Goal: Transaction & Acquisition: Purchase product/service

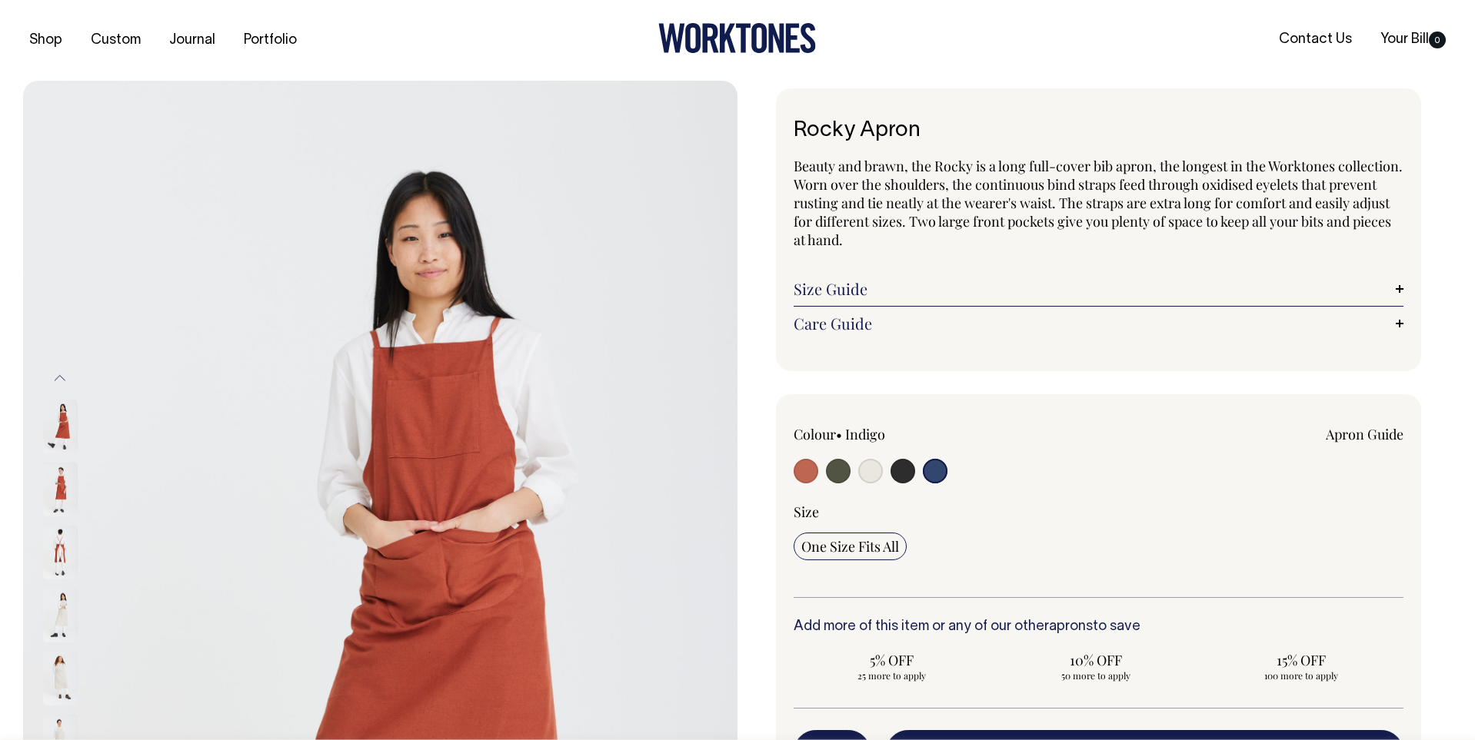
click at [937, 467] on input "radio" at bounding box center [935, 471] width 25 height 25
click at [933, 468] on input "radio" at bounding box center [935, 471] width 25 height 25
click at [867, 290] on link "Size Guide" at bounding box center [1099, 289] width 610 height 18
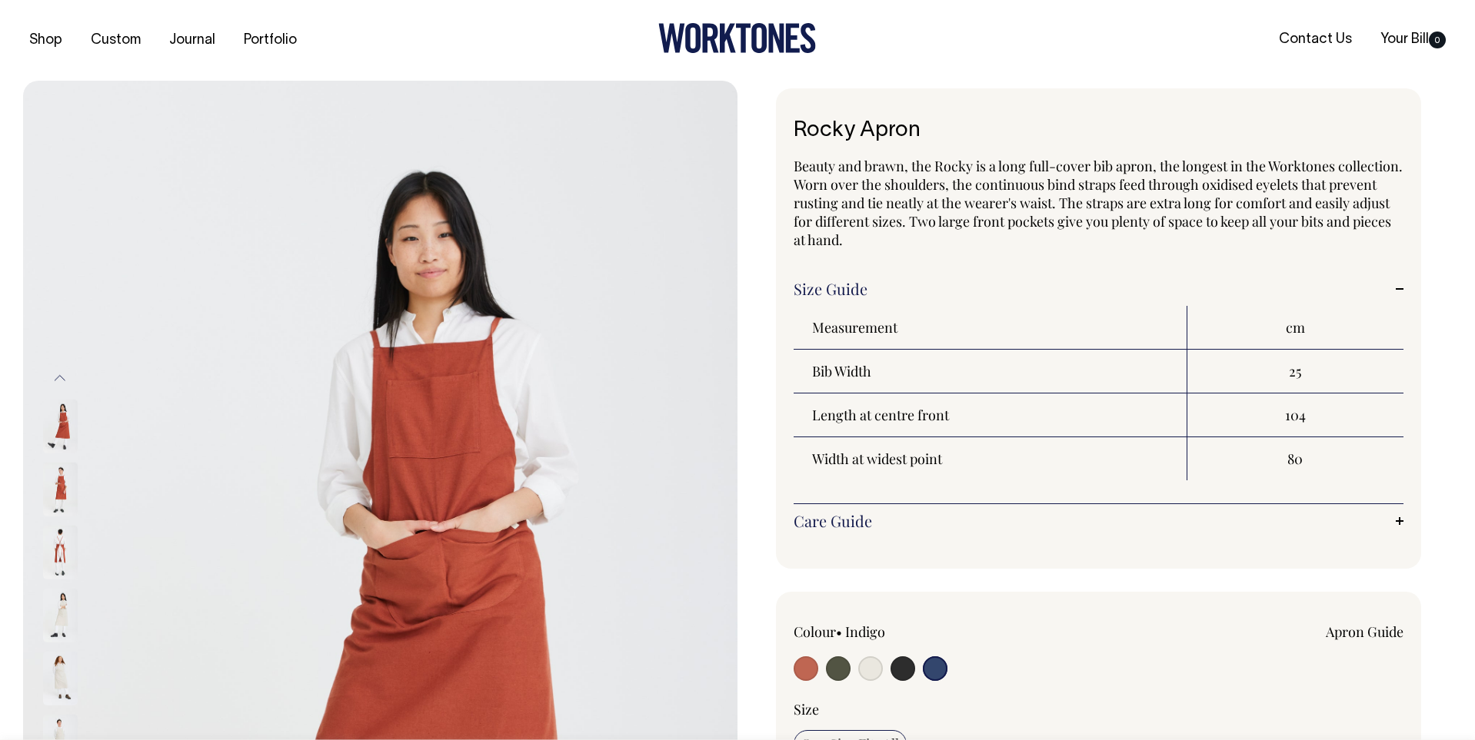
click at [867, 289] on link "Size Guide" at bounding box center [1099, 289] width 610 height 18
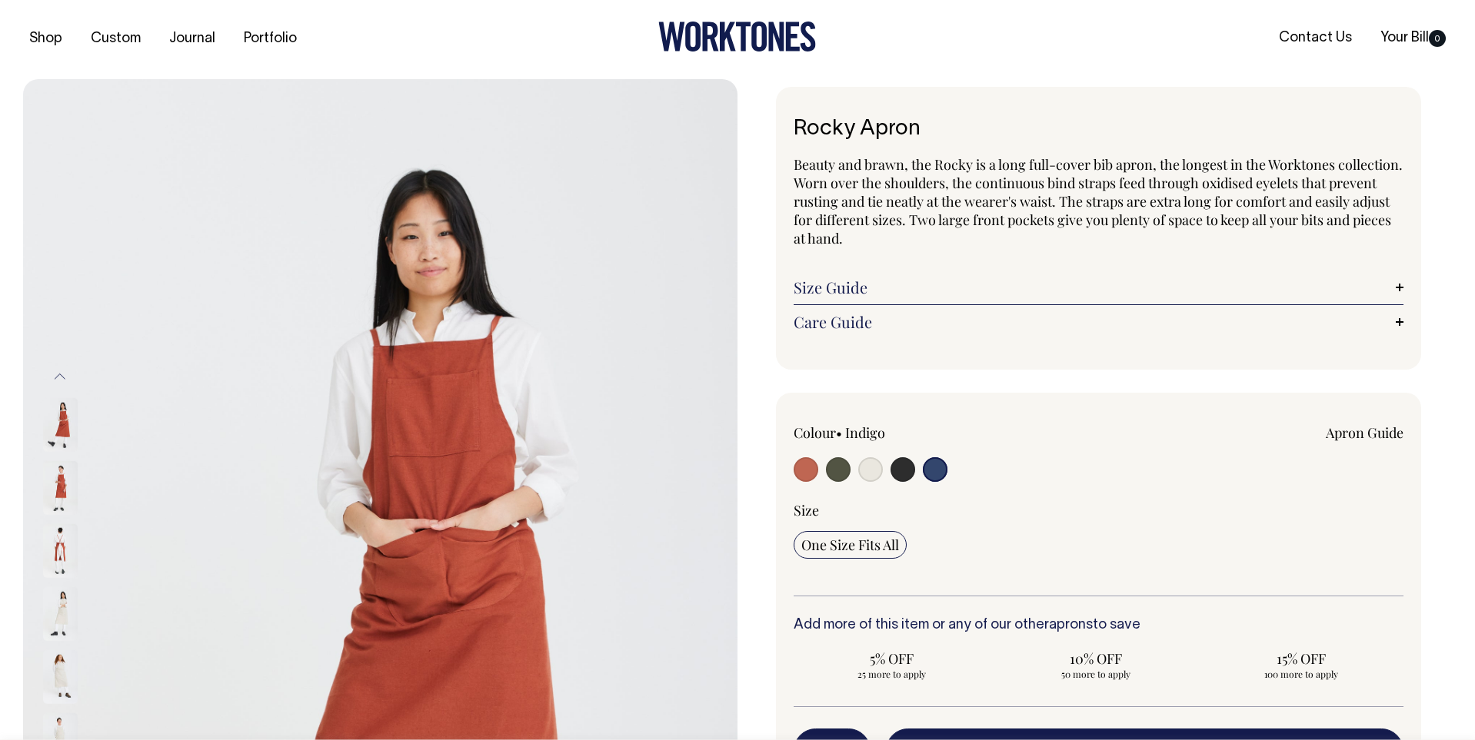
scroll to position [1, 0]
click at [934, 476] on input "radio" at bounding box center [935, 470] width 25 height 25
click at [906, 476] on input "radio" at bounding box center [902, 470] width 25 height 25
radio input "true"
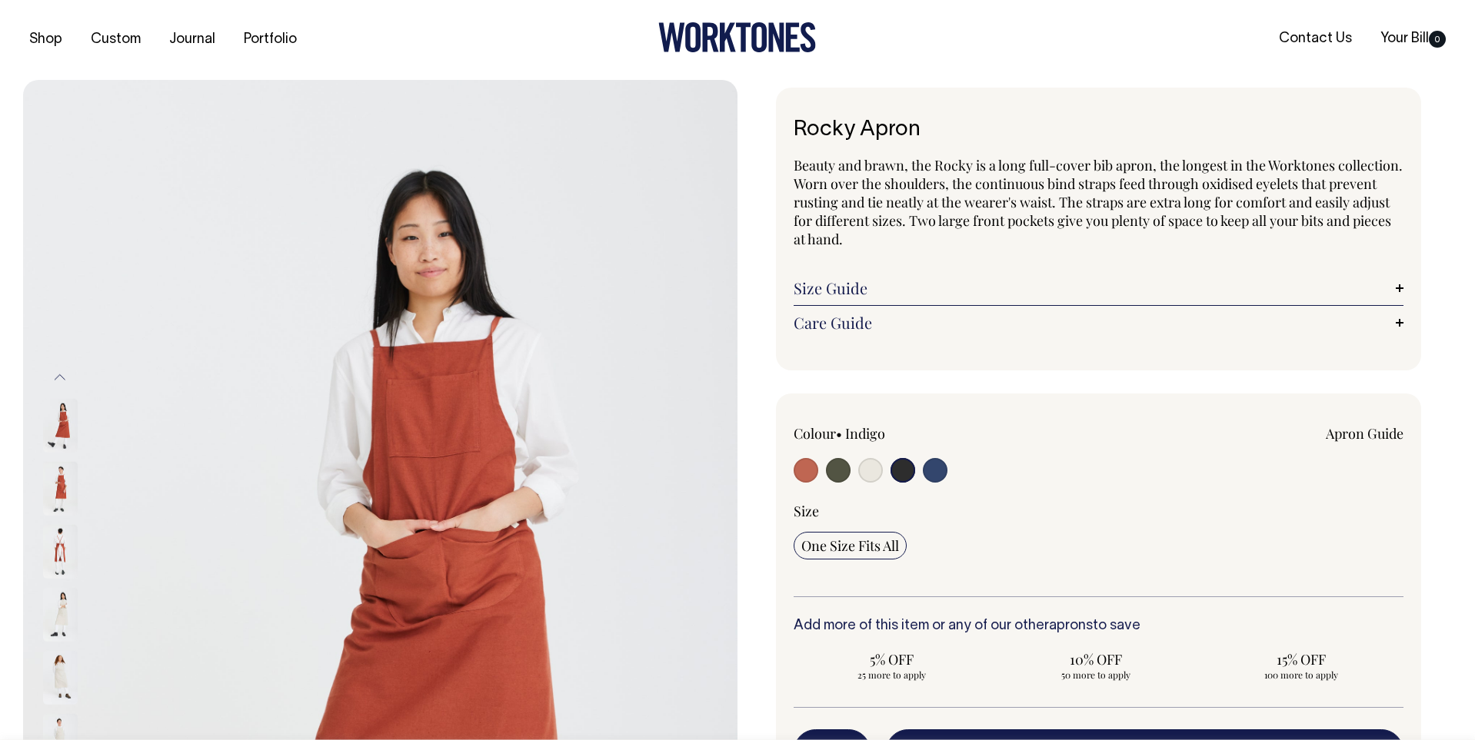
radio input "true"
select select "Charcoal"
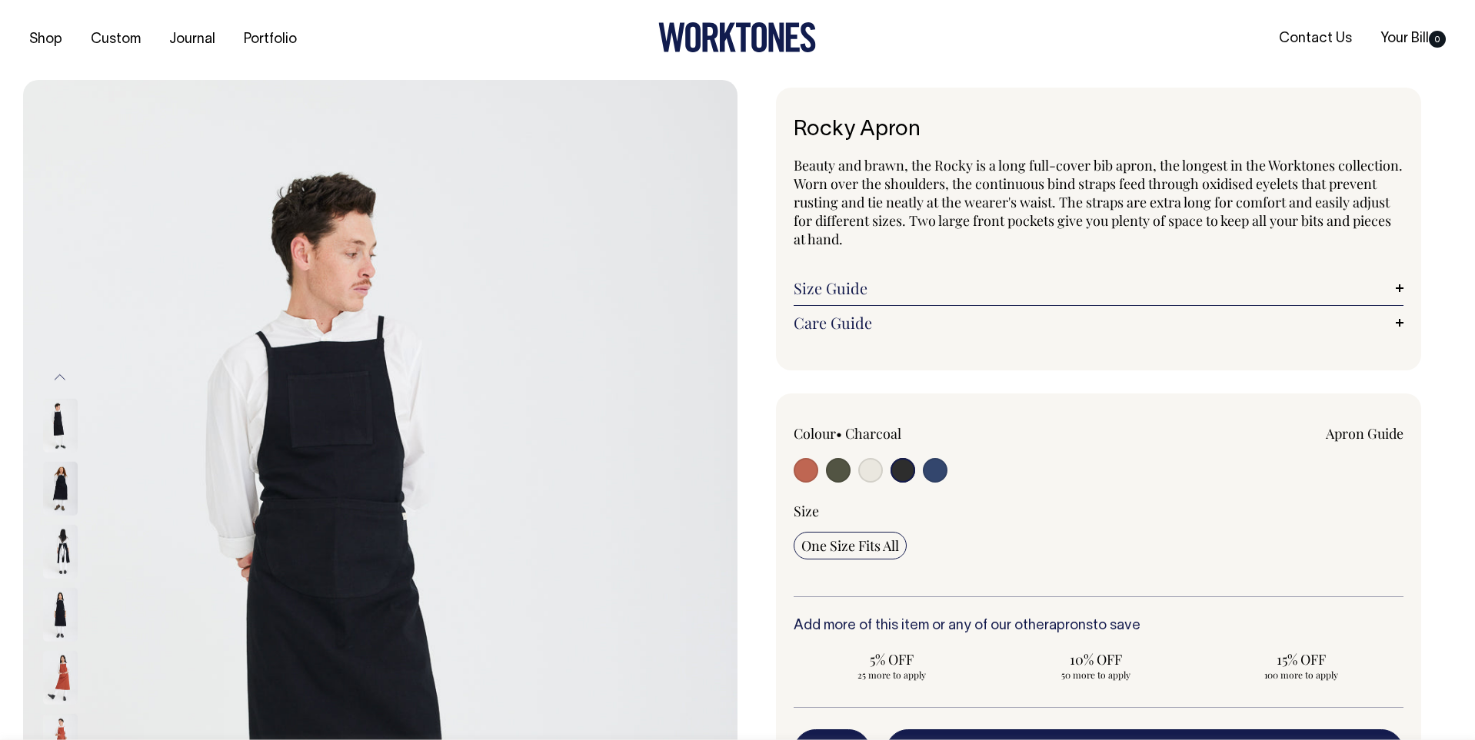
click at [952, 476] on div at bounding box center [916, 472] width 244 height 28
click at [936, 474] on input "radio" at bounding box center [935, 470] width 25 height 25
radio input "true"
select select "Indigo"
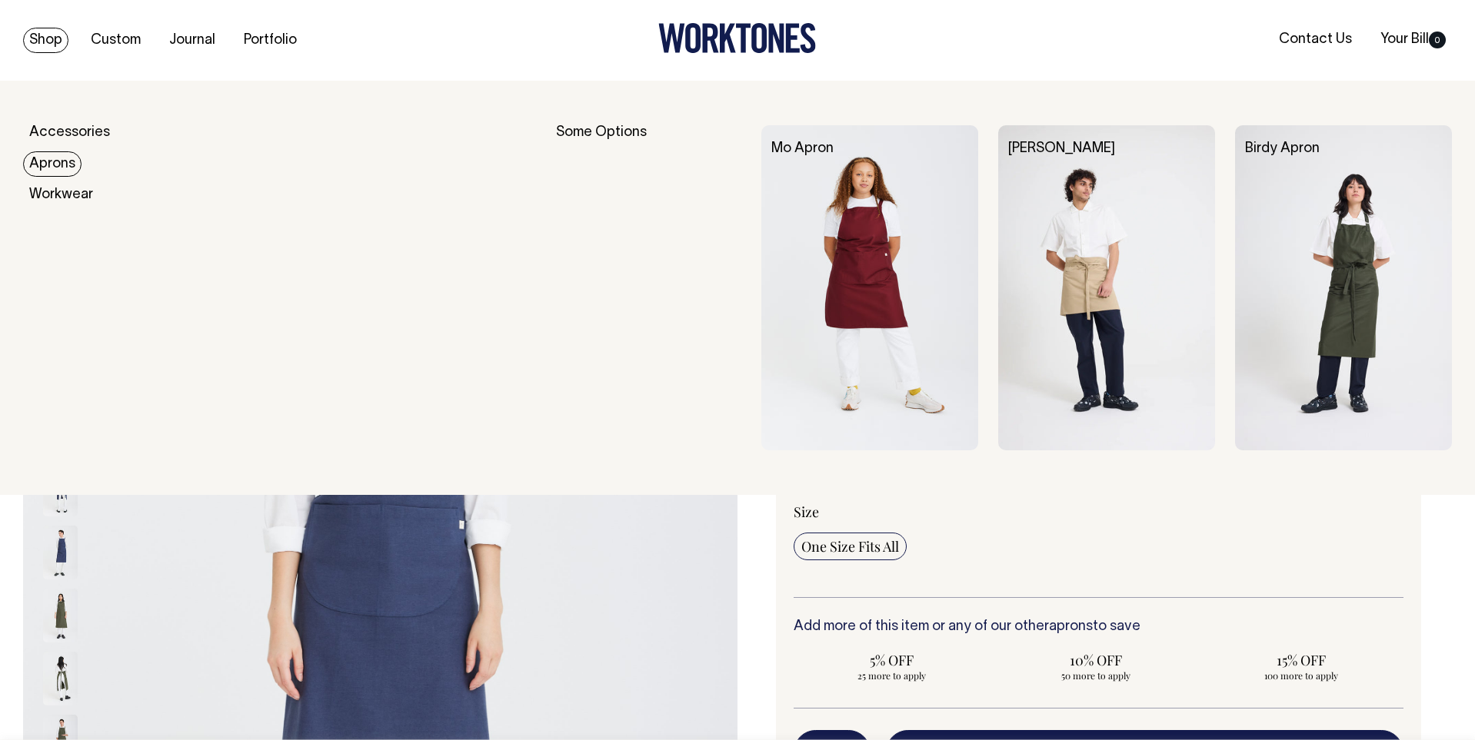
click at [51, 168] on link "Aprons" at bounding box center [52, 163] width 58 height 25
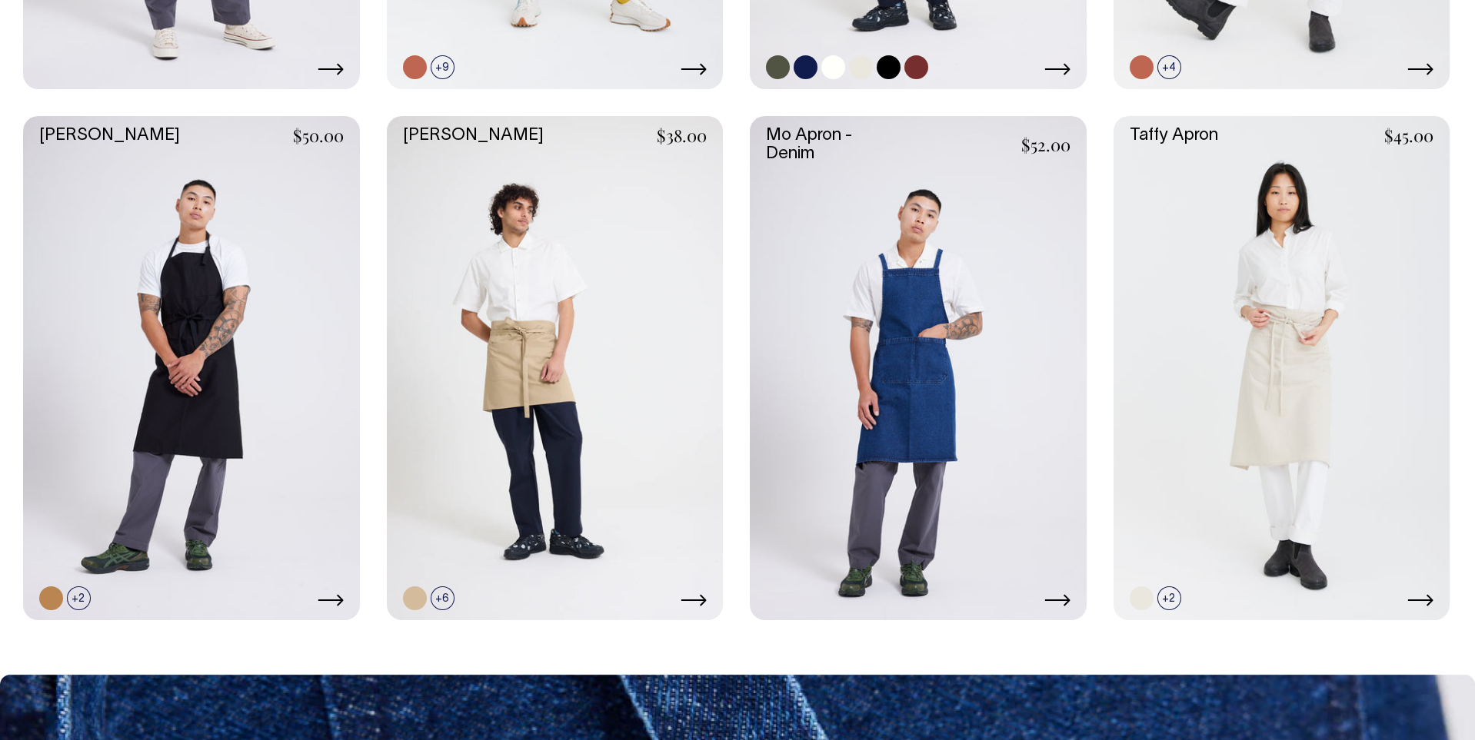
scroll to position [887, 0]
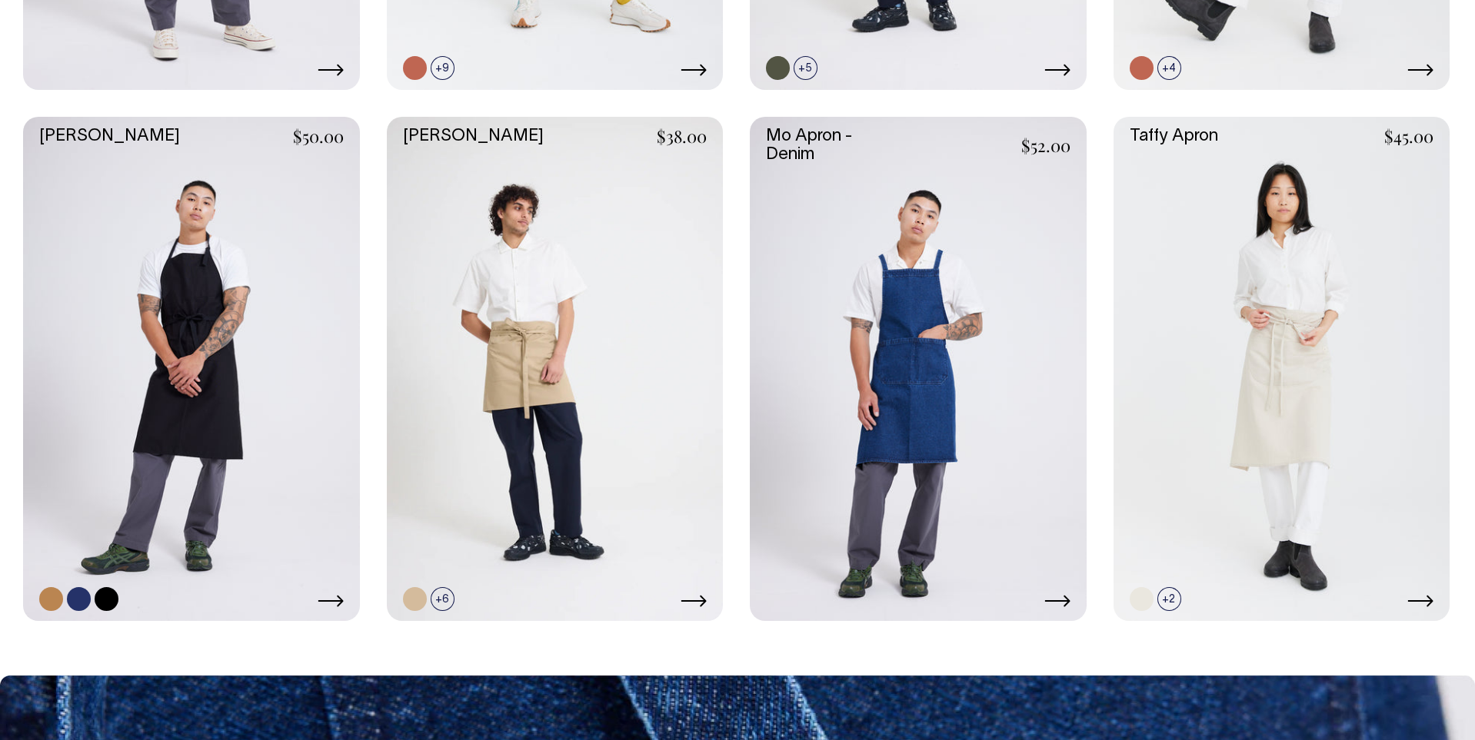
click at [80, 597] on link at bounding box center [79, 599] width 24 height 24
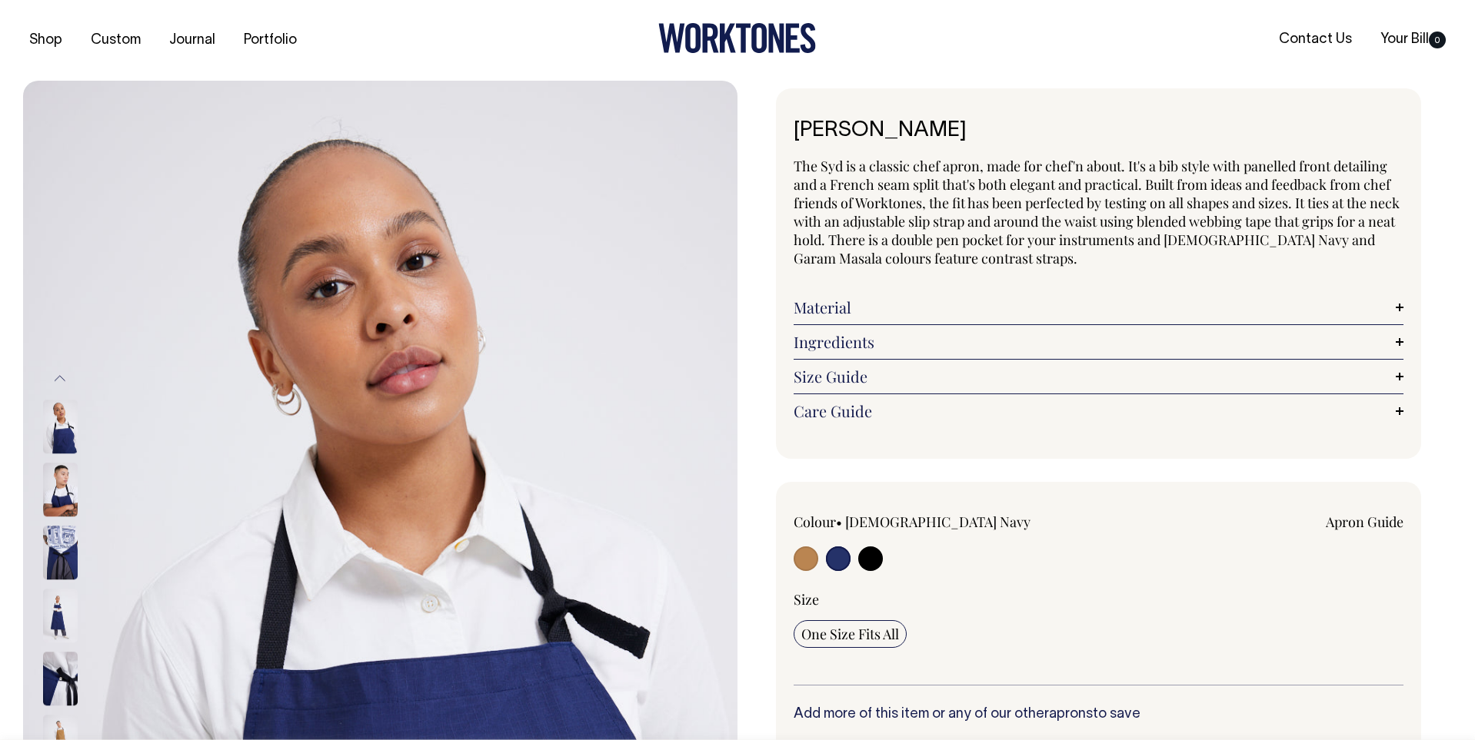
select select "[DEMOGRAPHIC_DATA] Navy"
click at [836, 564] on input "radio" at bounding box center [838, 559] width 25 height 25
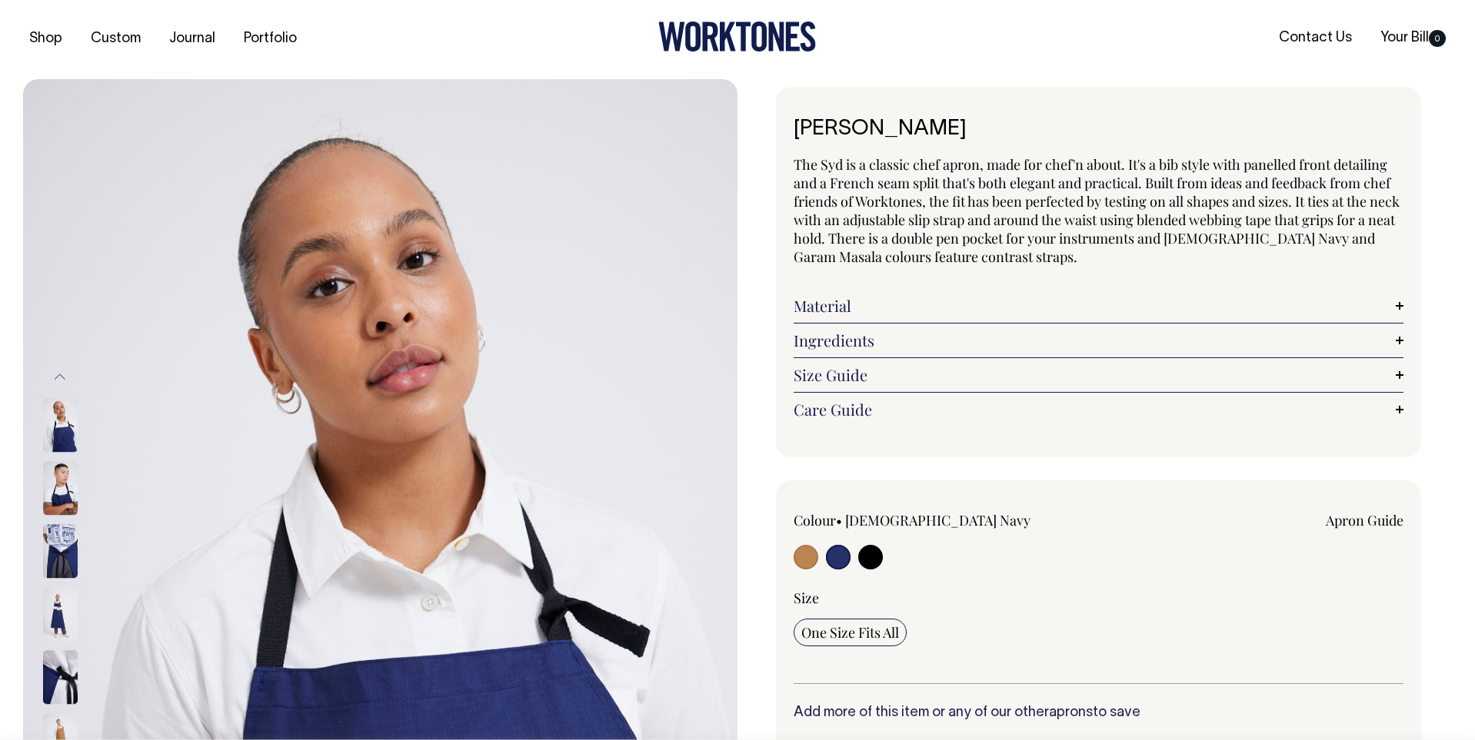
click at [64, 541] on img at bounding box center [60, 552] width 35 height 54
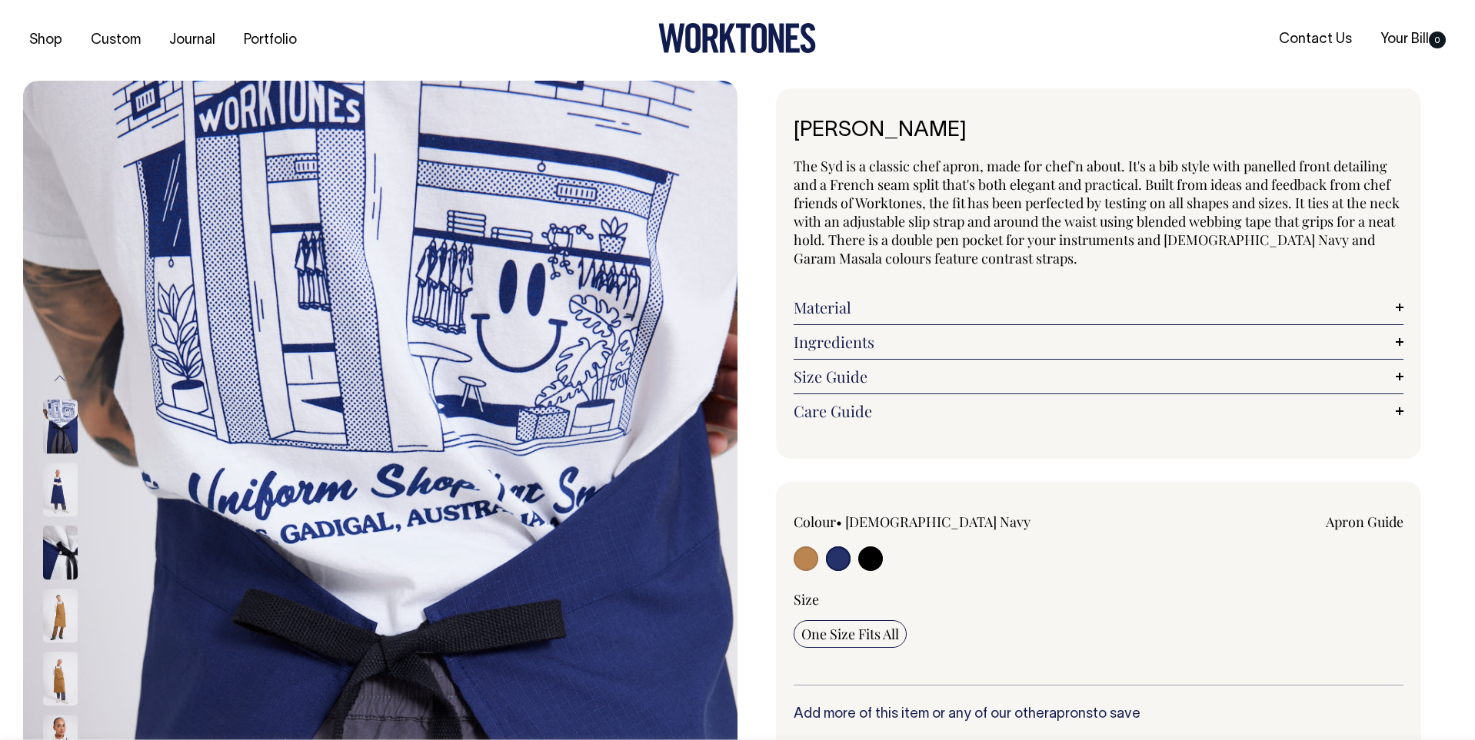
click at [57, 556] on img at bounding box center [60, 554] width 35 height 54
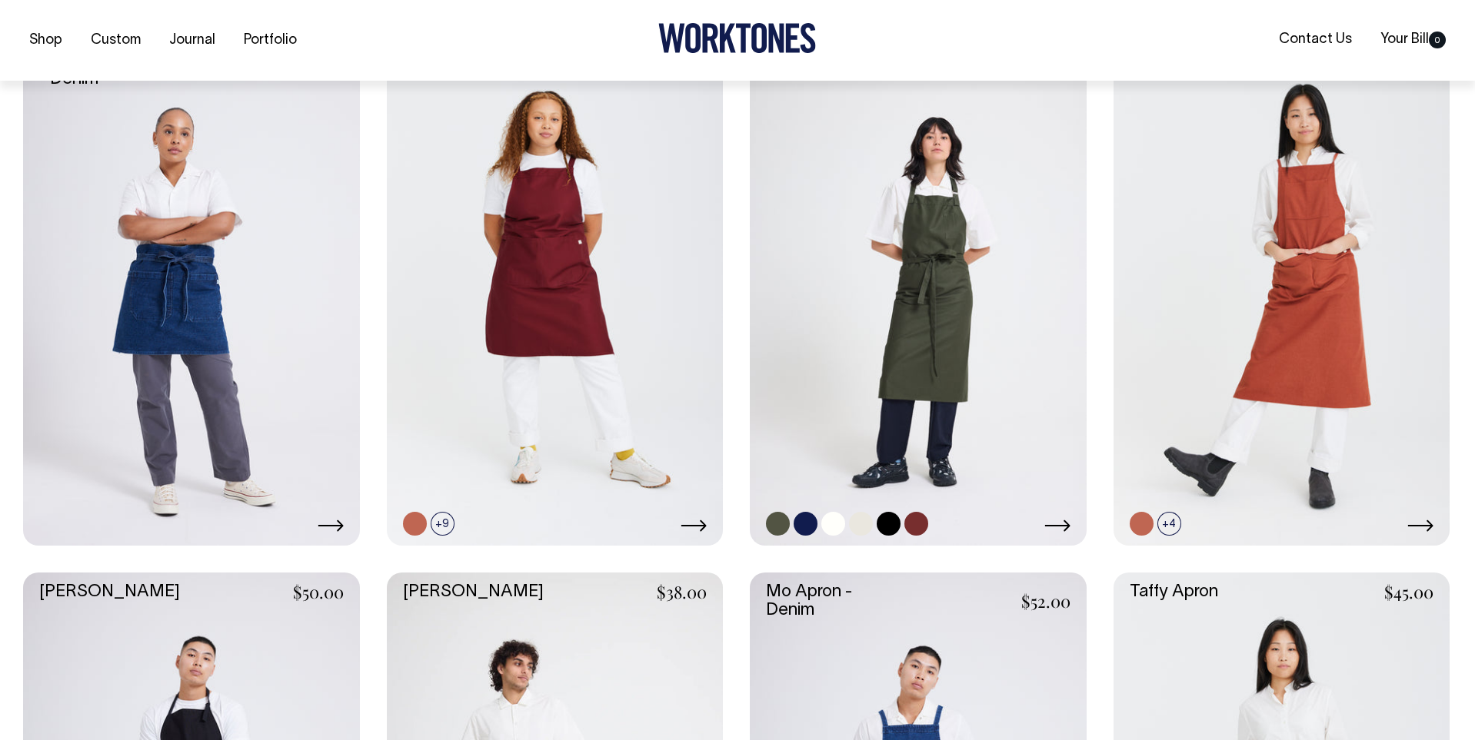
click at [810, 530] on link at bounding box center [806, 524] width 24 height 24
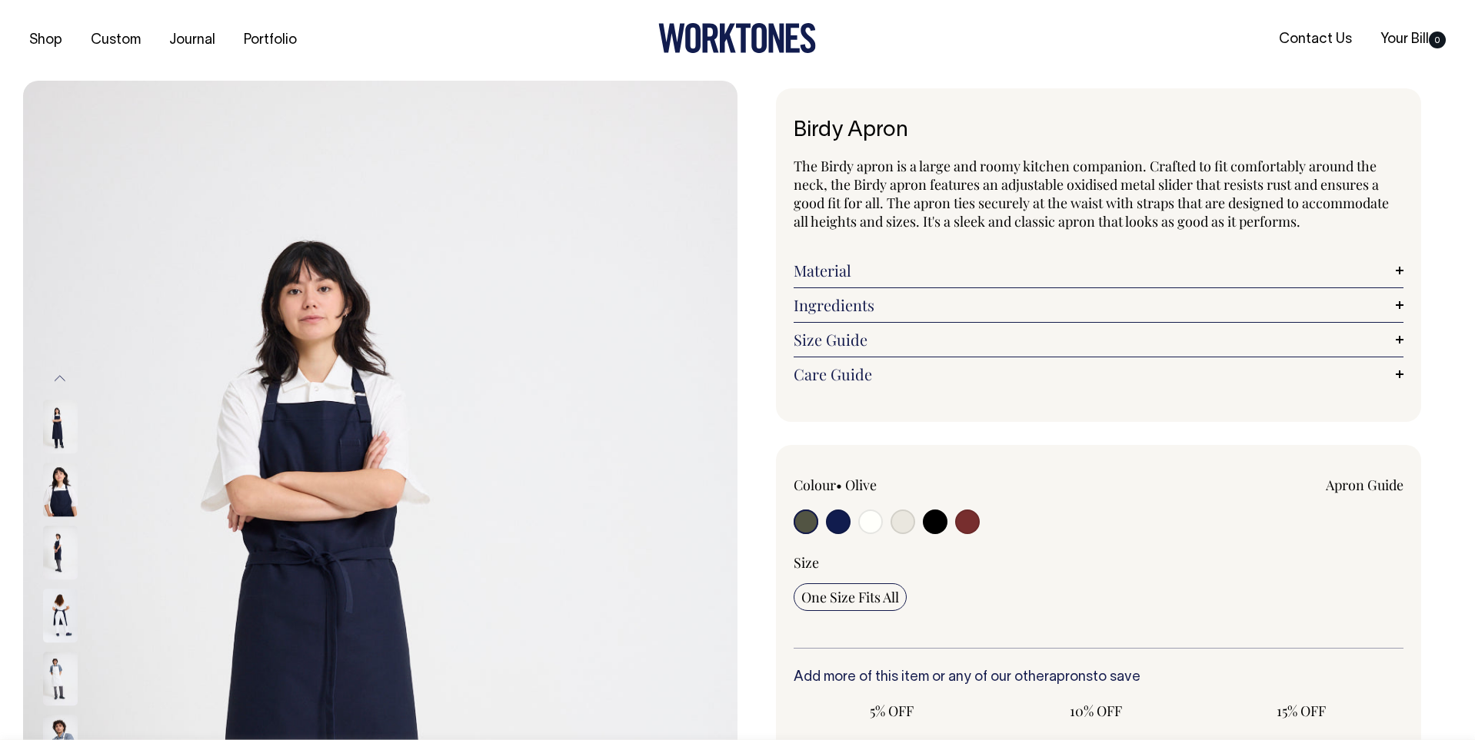
radio input "true"
select select "Dark Navy"
click at [841, 521] on input "radio" at bounding box center [838, 522] width 25 height 25
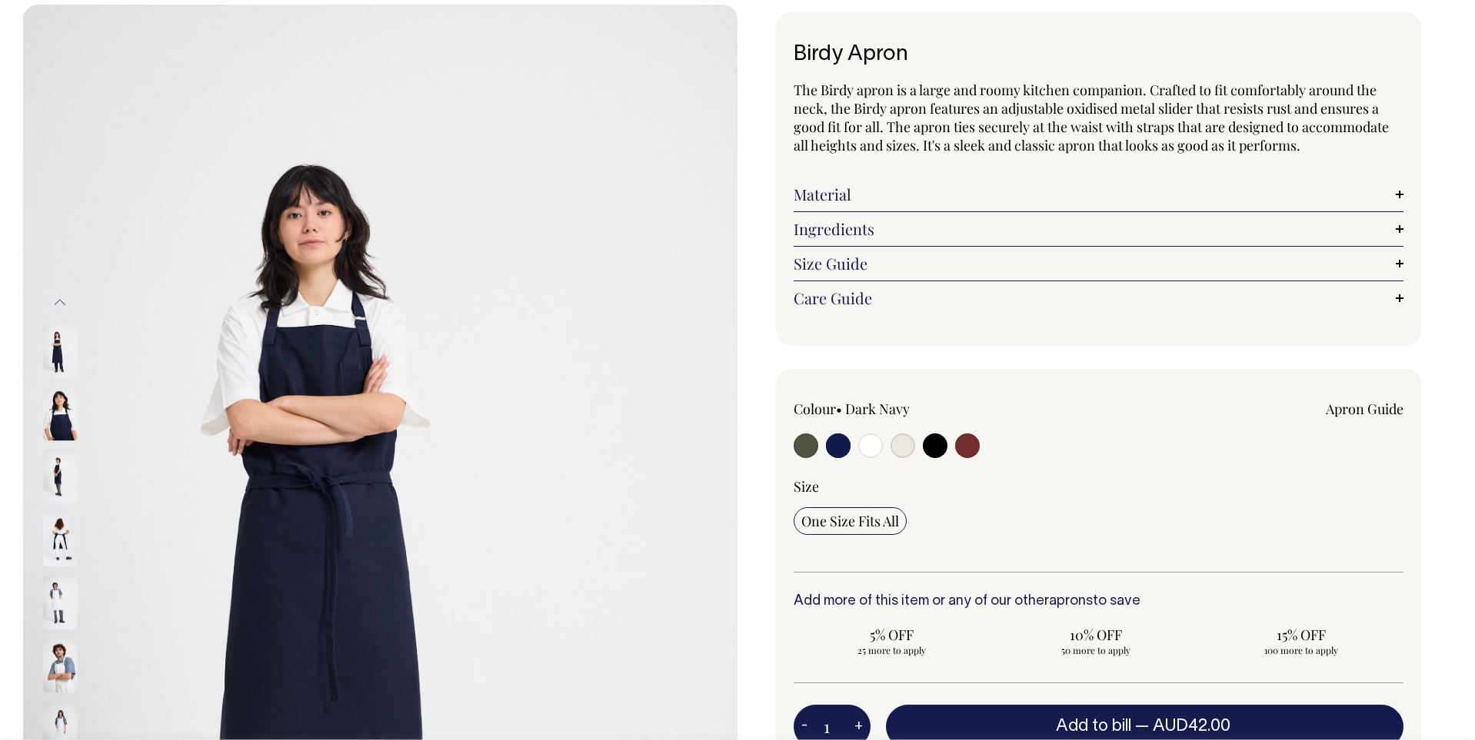
scroll to position [77, 0]
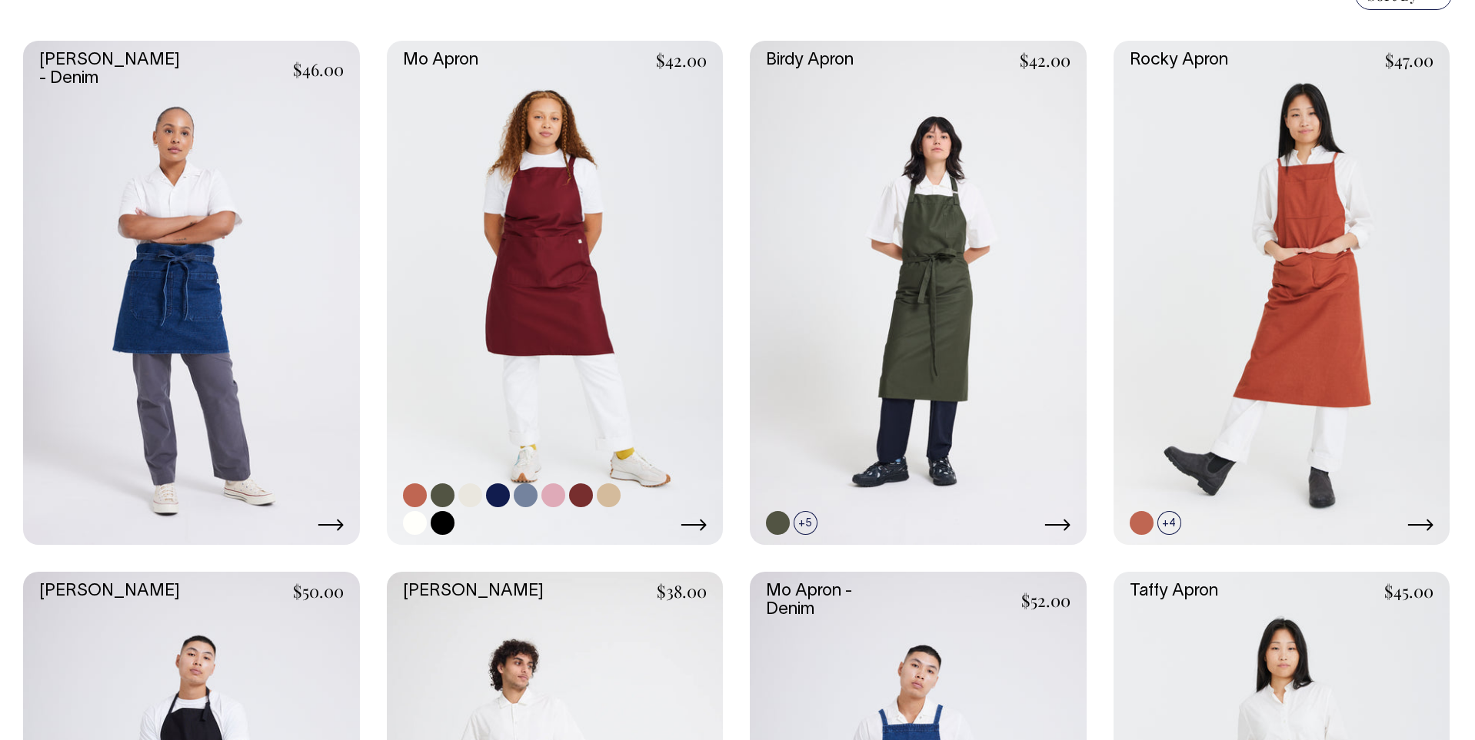
click at [494, 502] on link at bounding box center [498, 496] width 24 height 24
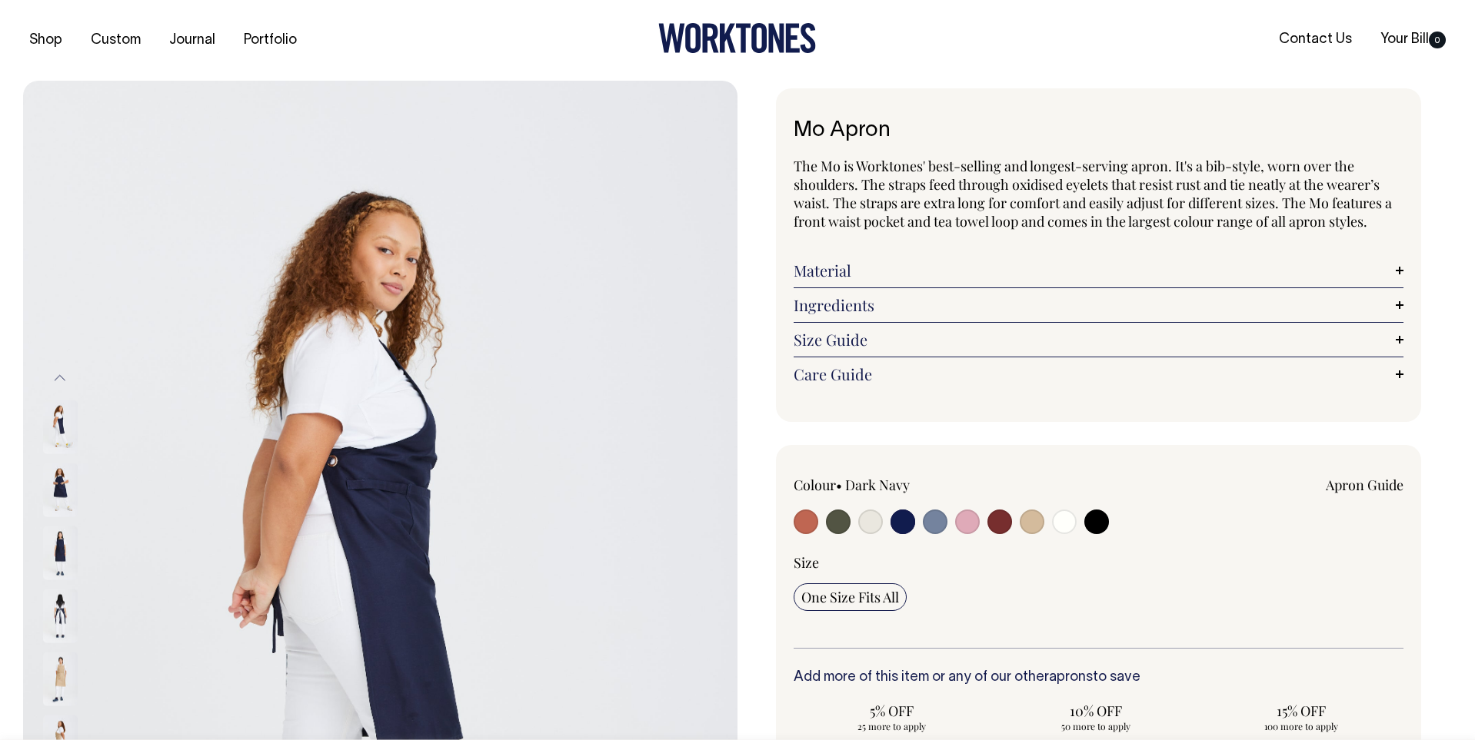
select select "Dark Navy"
click at [912, 529] on input "radio" at bounding box center [902, 522] width 25 height 25
click at [936, 526] on input "radio" at bounding box center [935, 522] width 25 height 25
radio input "true"
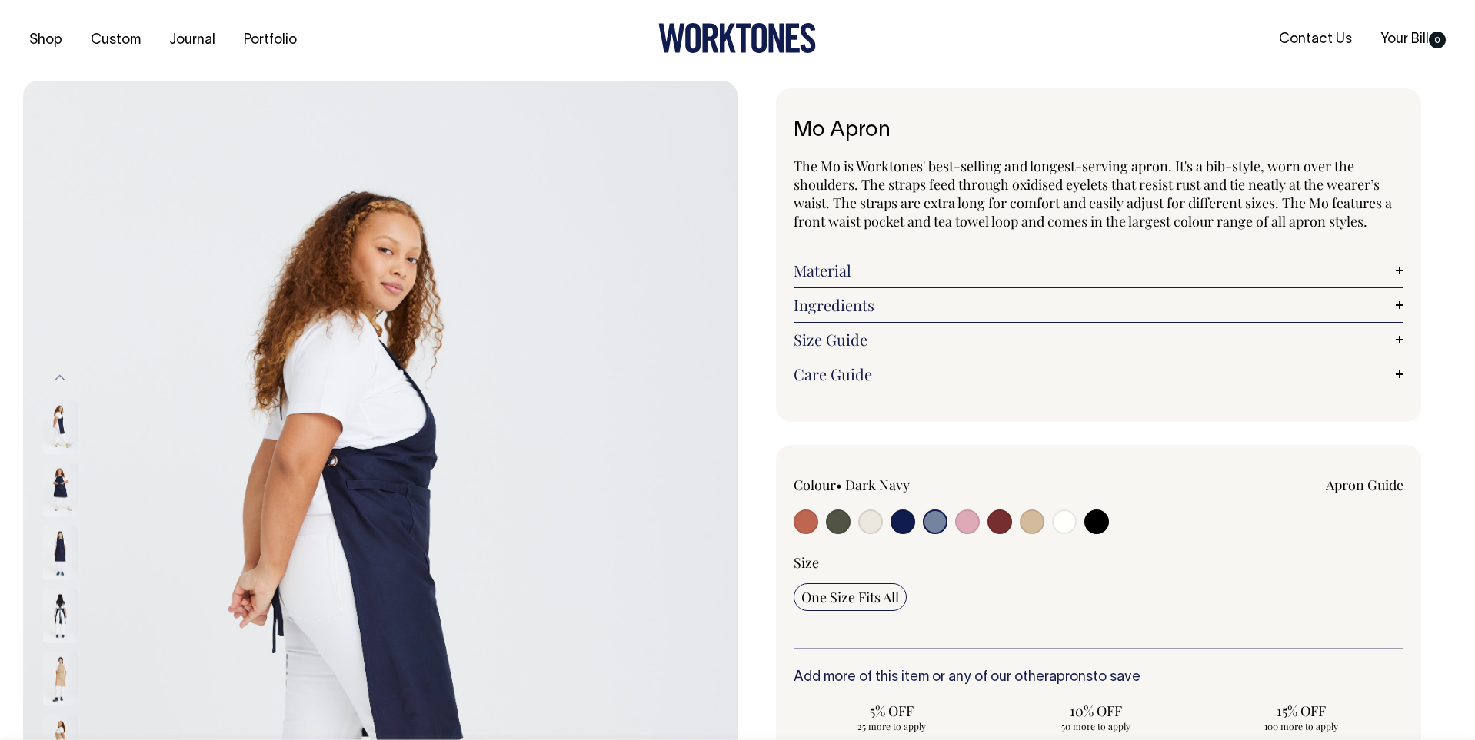
select select "Blue/Grey"
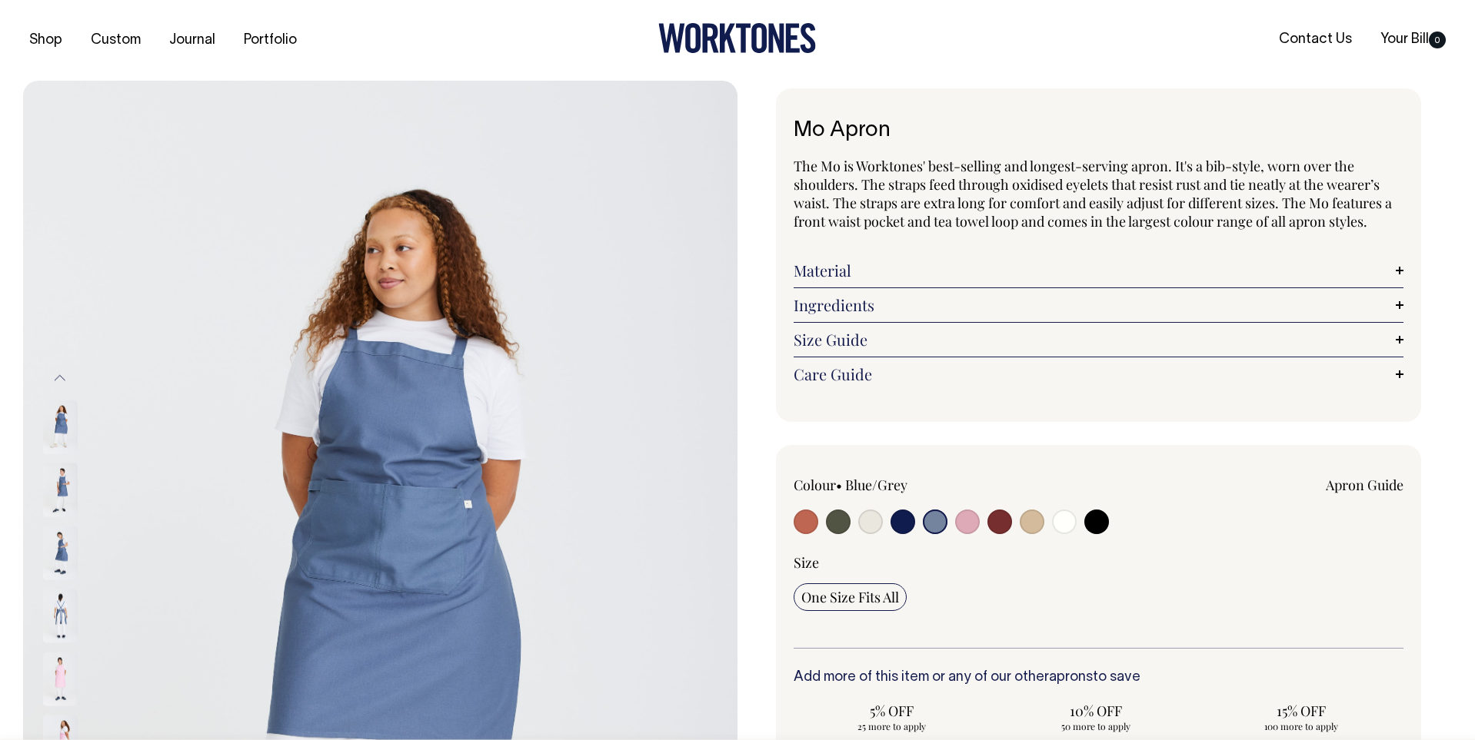
click at [903, 521] on input "radio" at bounding box center [902, 522] width 25 height 25
radio input "true"
select select "Dark Navy"
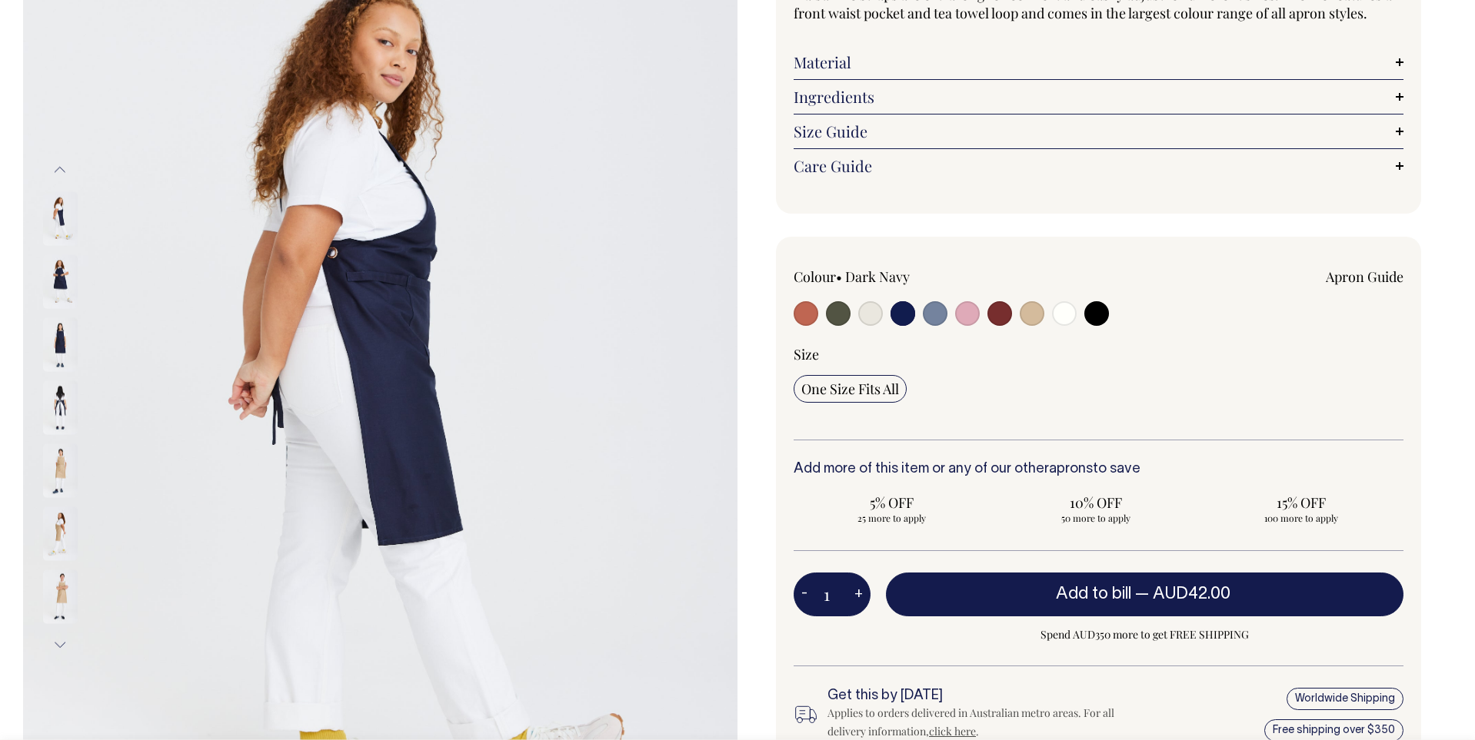
scroll to position [209, 0]
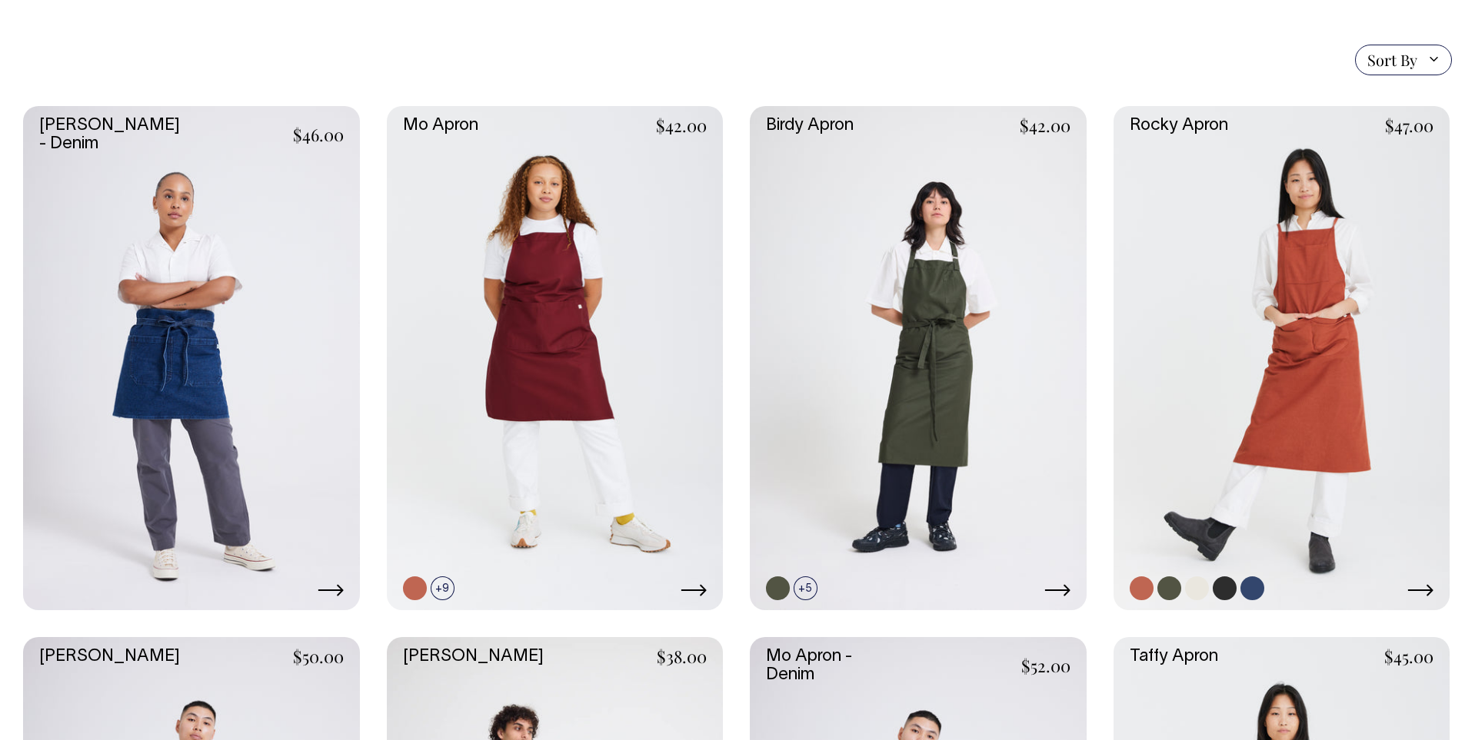
scroll to position [368, 0]
click at [1251, 593] on link at bounding box center [1252, 588] width 24 height 24
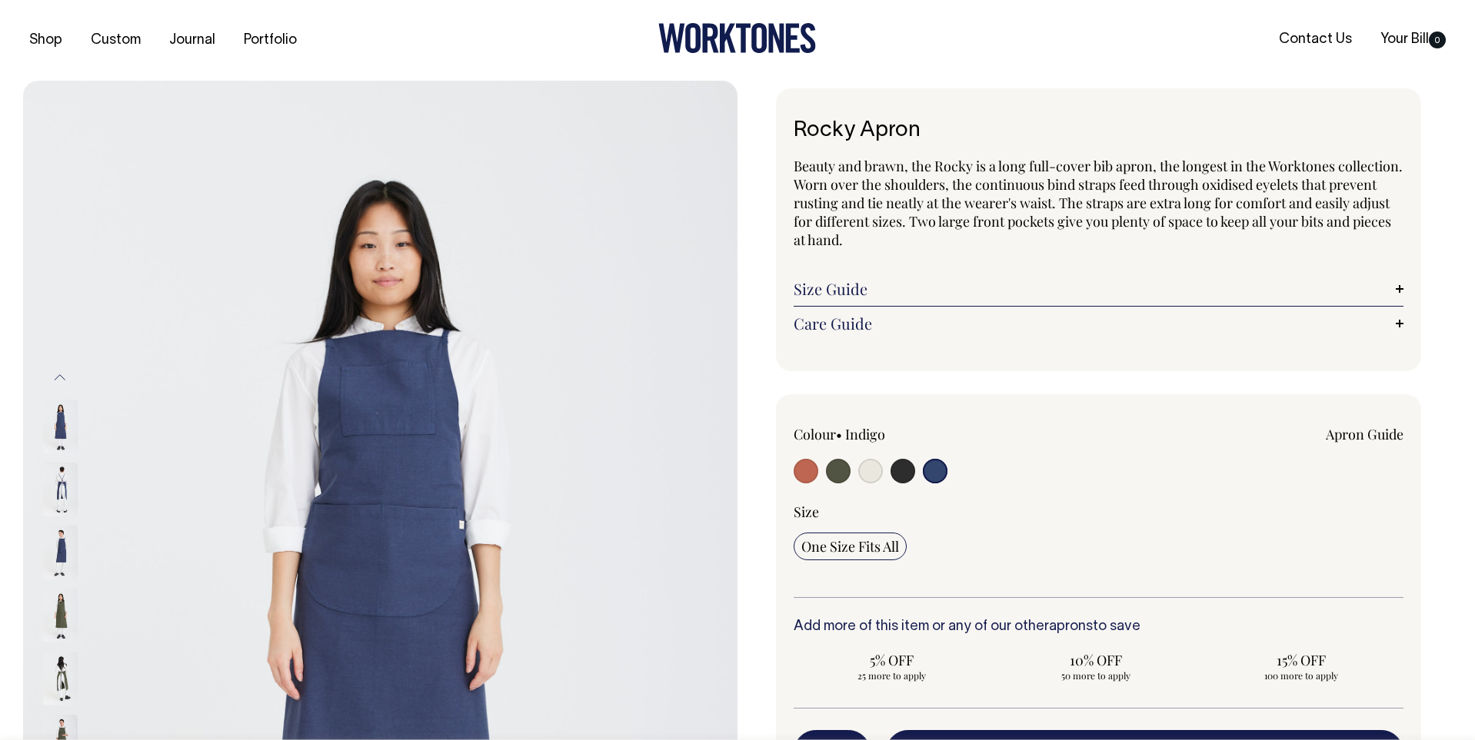
select select "Indigo"
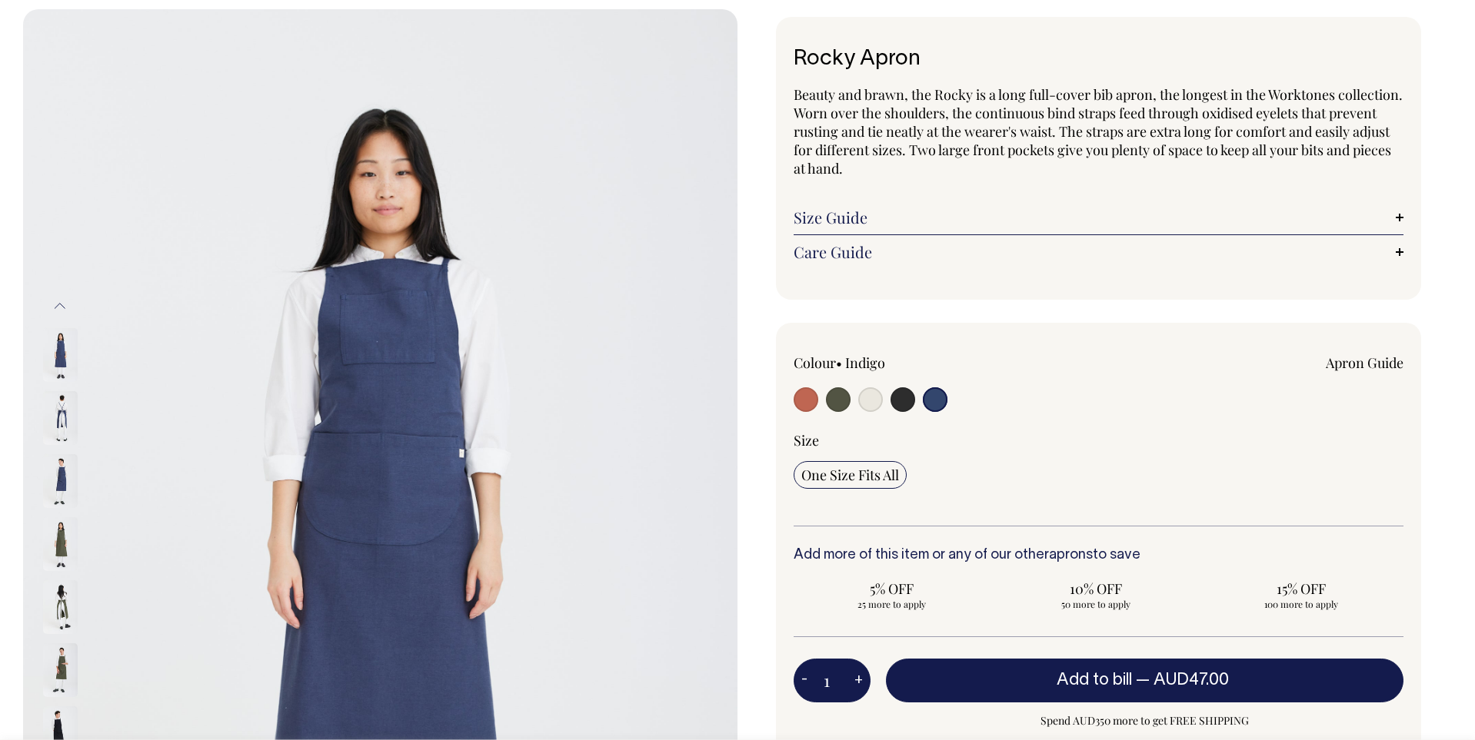
click at [55, 436] on img at bounding box center [60, 418] width 35 height 54
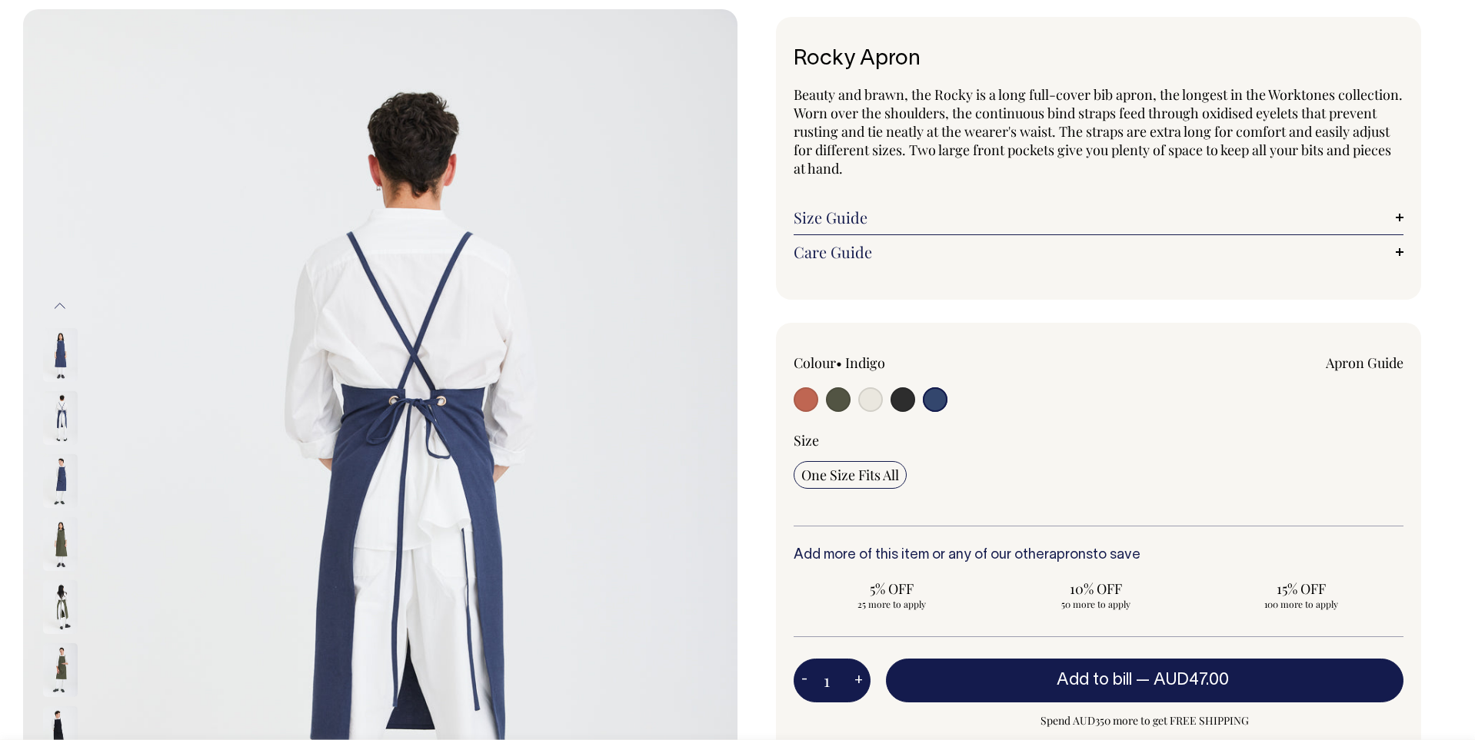
scroll to position [72, 0]
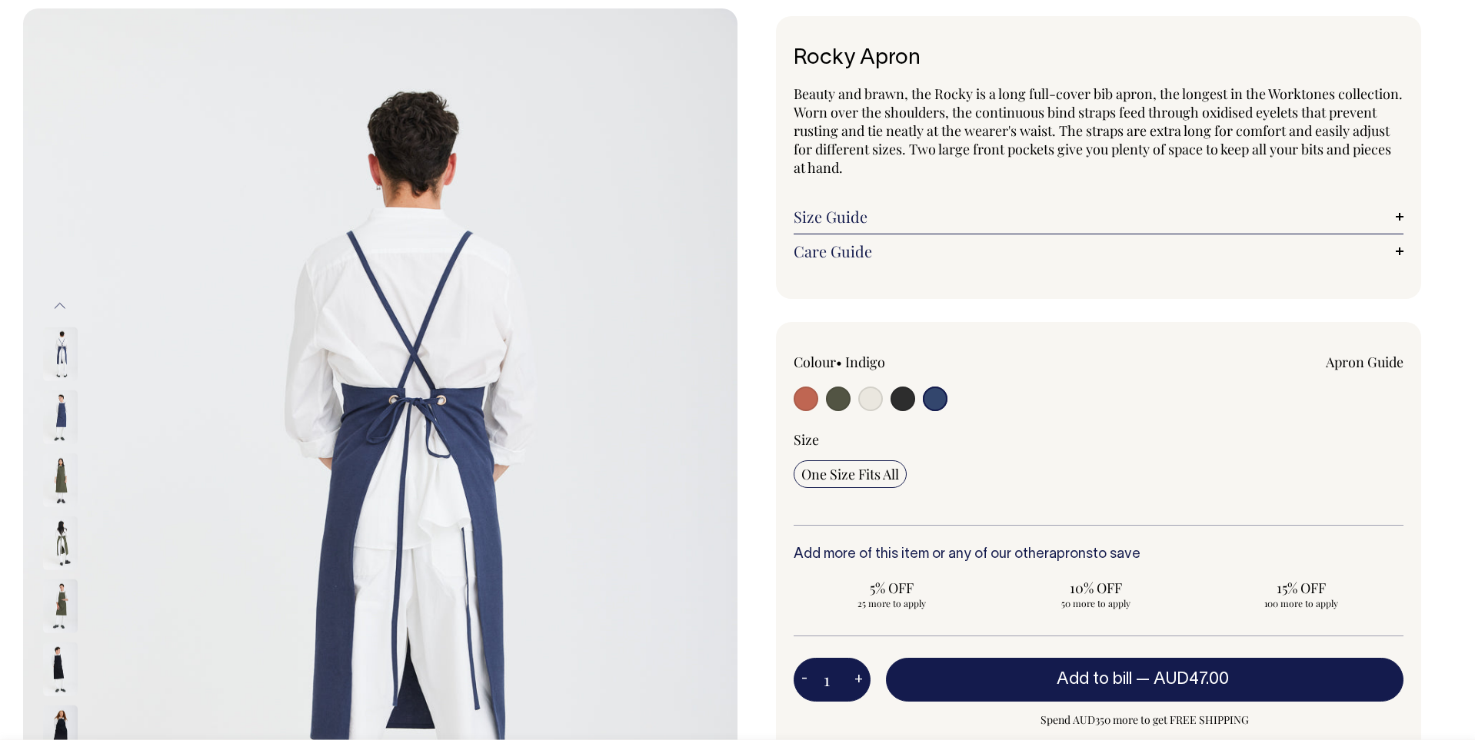
click at [68, 547] on img at bounding box center [60, 544] width 35 height 54
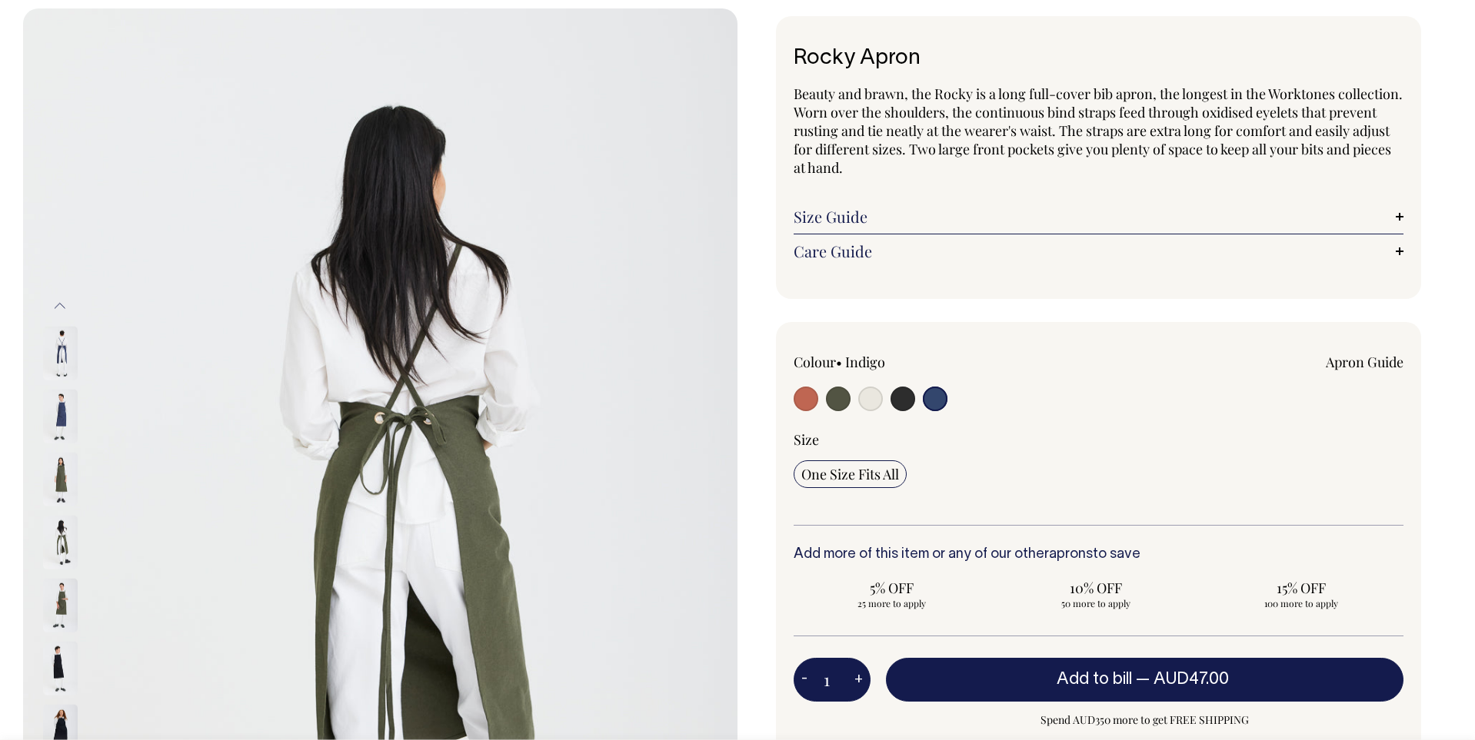
click at [62, 607] on div at bounding box center [80, 668] width 77 height 2585
